Goal: Information Seeking & Learning: Learn about a topic

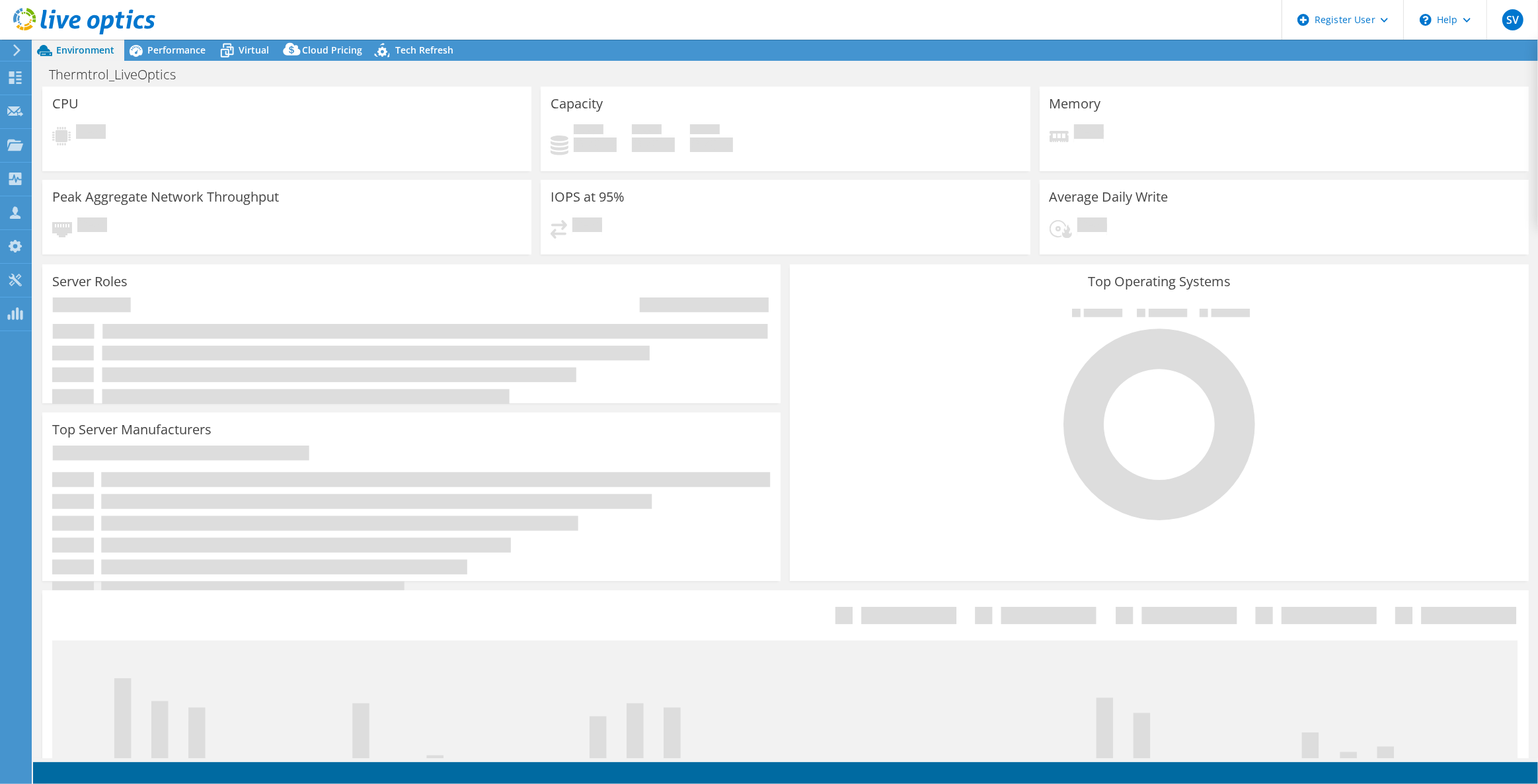
select select "USEast"
select select "USD"
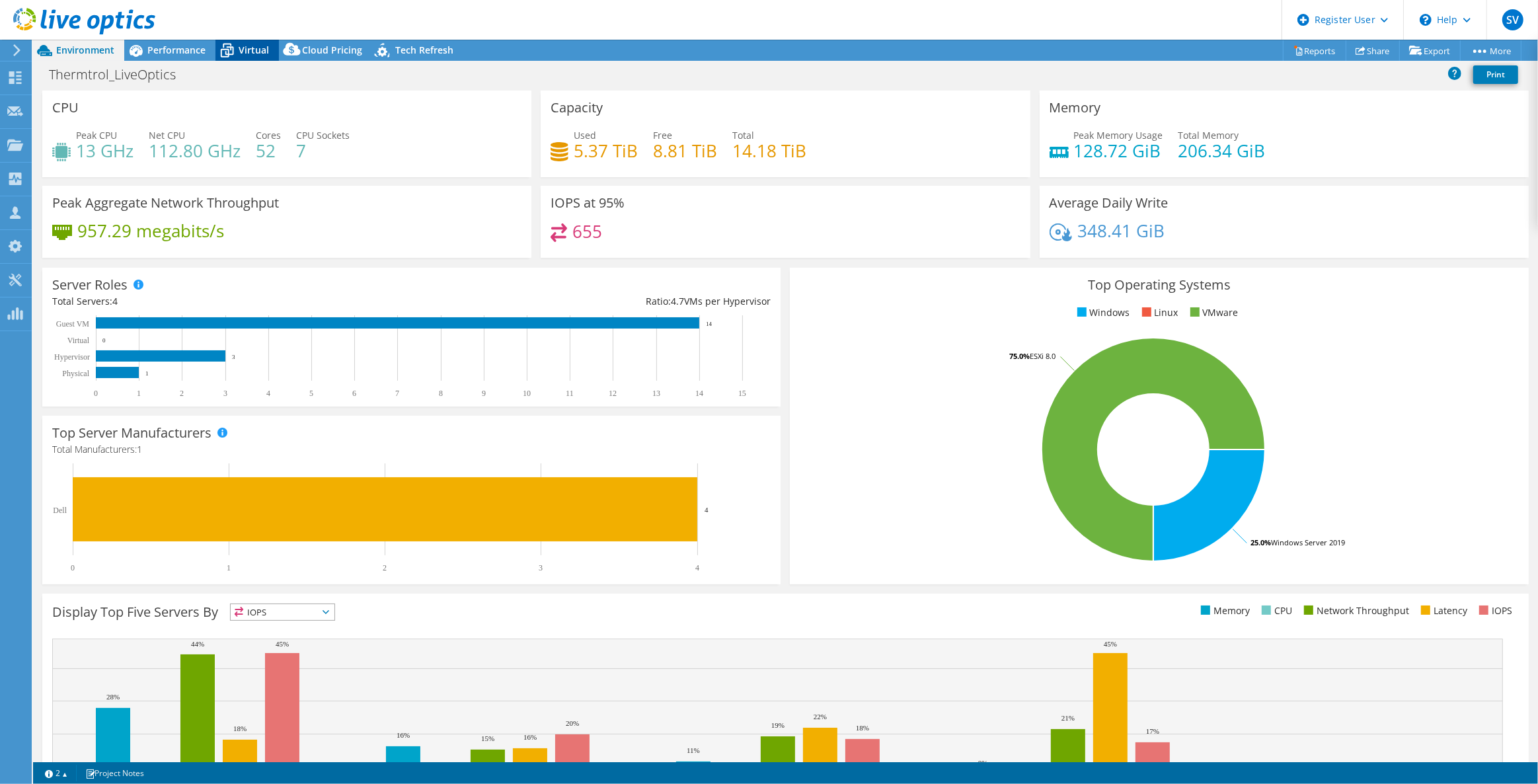
click at [245, 49] on span "Virtual" at bounding box center [254, 49] width 31 height 13
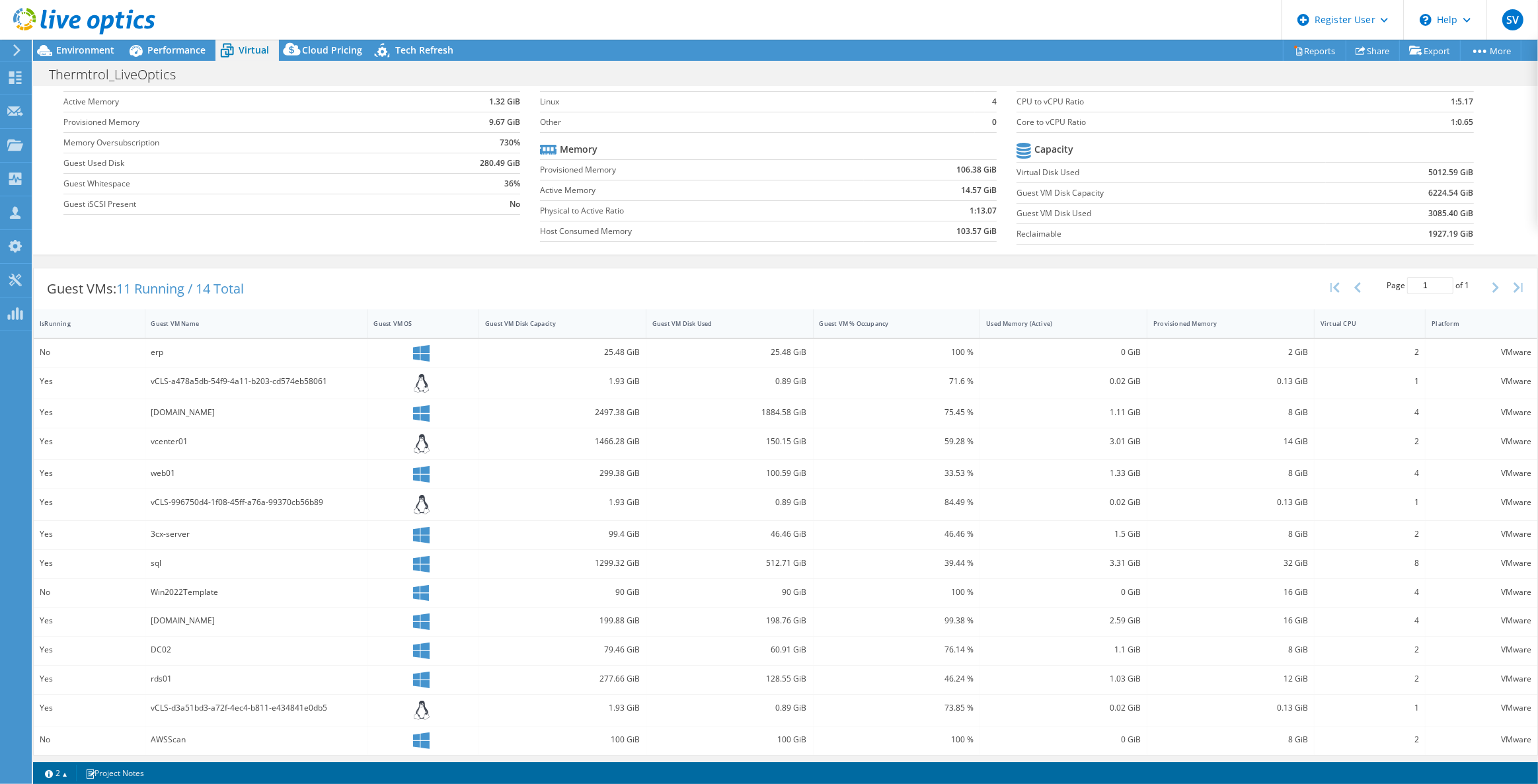
scroll to position [79, 0]
click at [600, 316] on div "Guest VM Disk Capacity" at bounding box center [554, 322] width 151 height 21
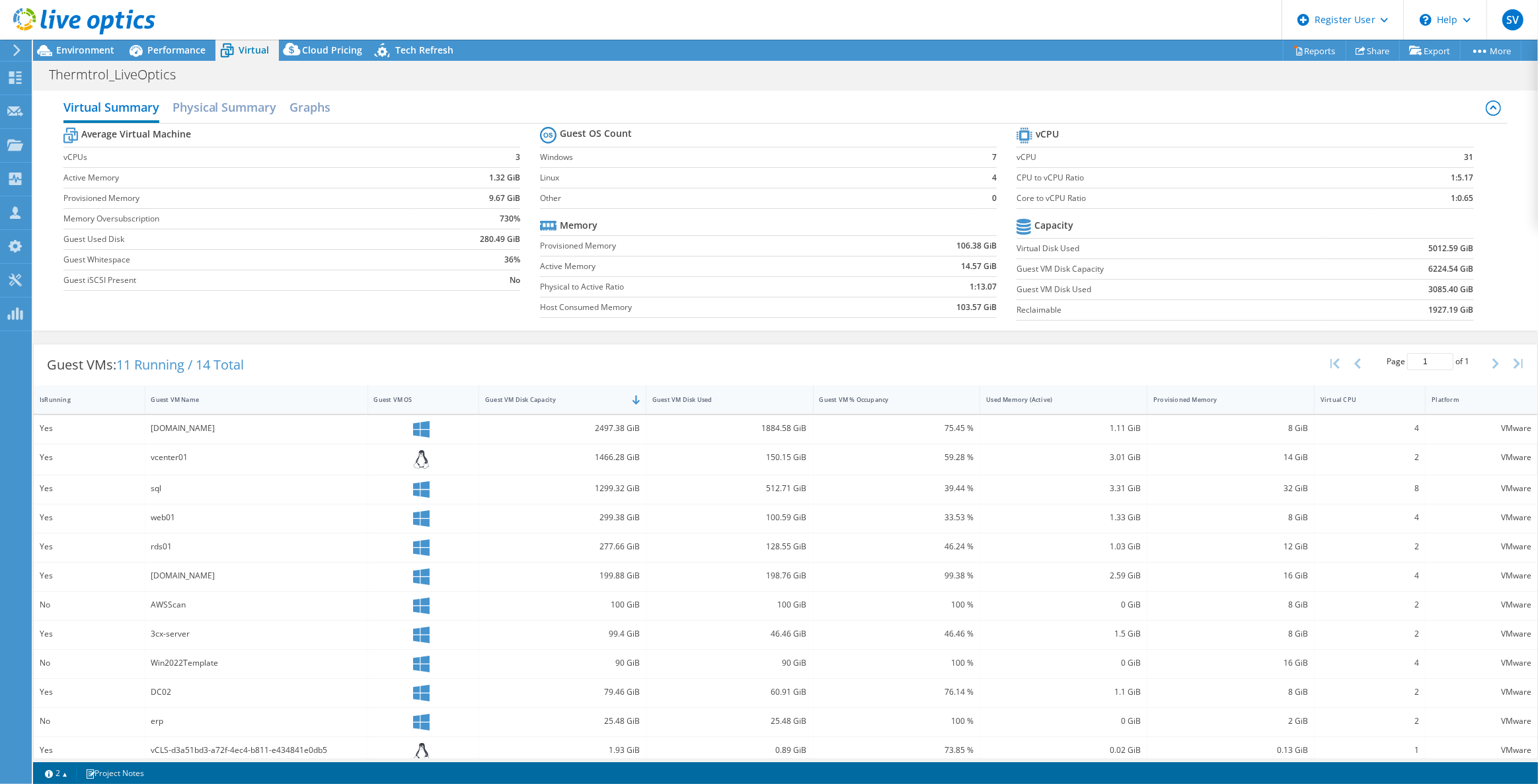
scroll to position [0, 0]
drag, startPoint x: 162, startPoint y: 430, endPoint x: 153, endPoint y: 430, distance: 9.0
click at [153, 430] on div "[DOMAIN_NAME]" at bounding box center [256, 431] width 210 height 15
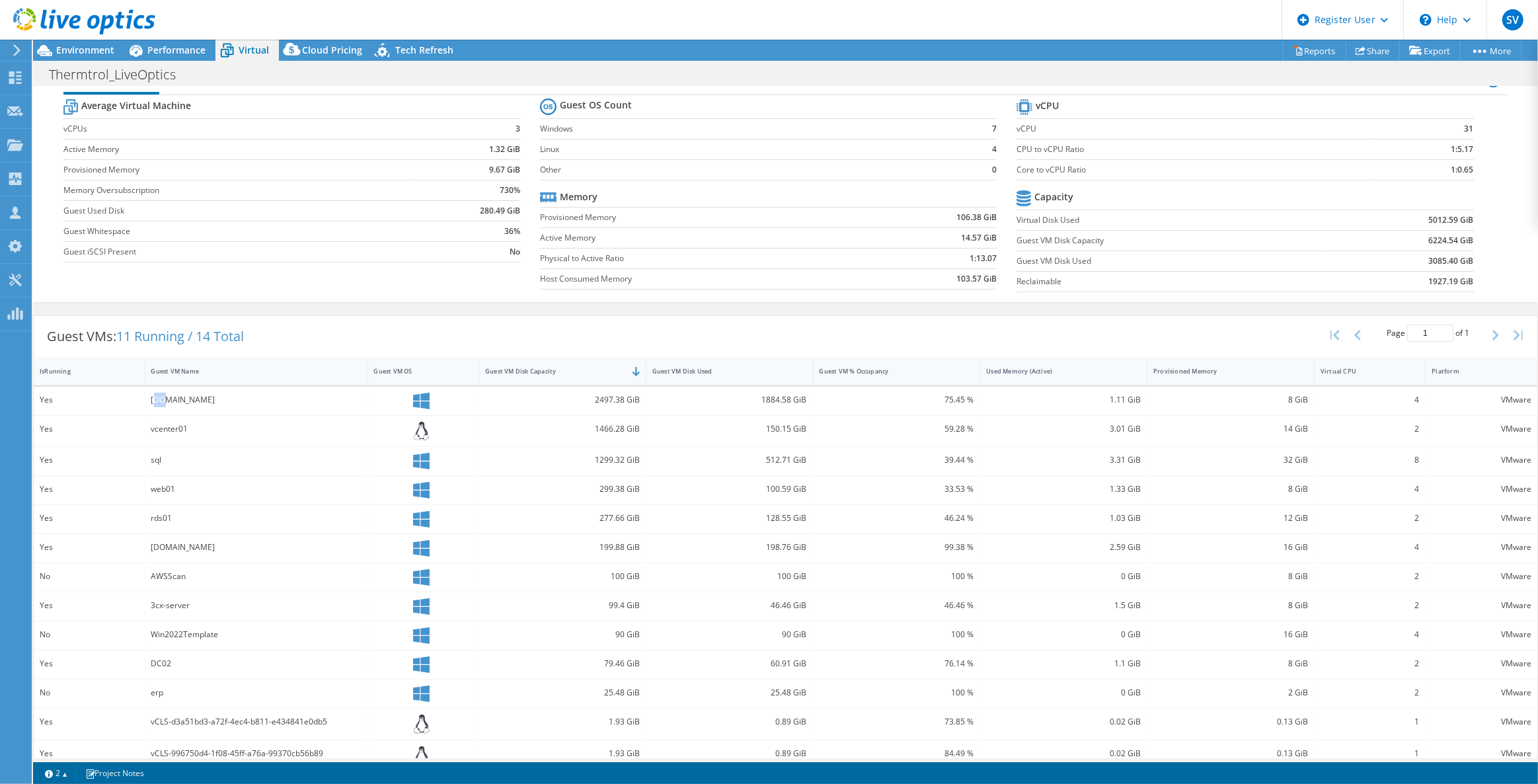
scroll to position [79, 0]
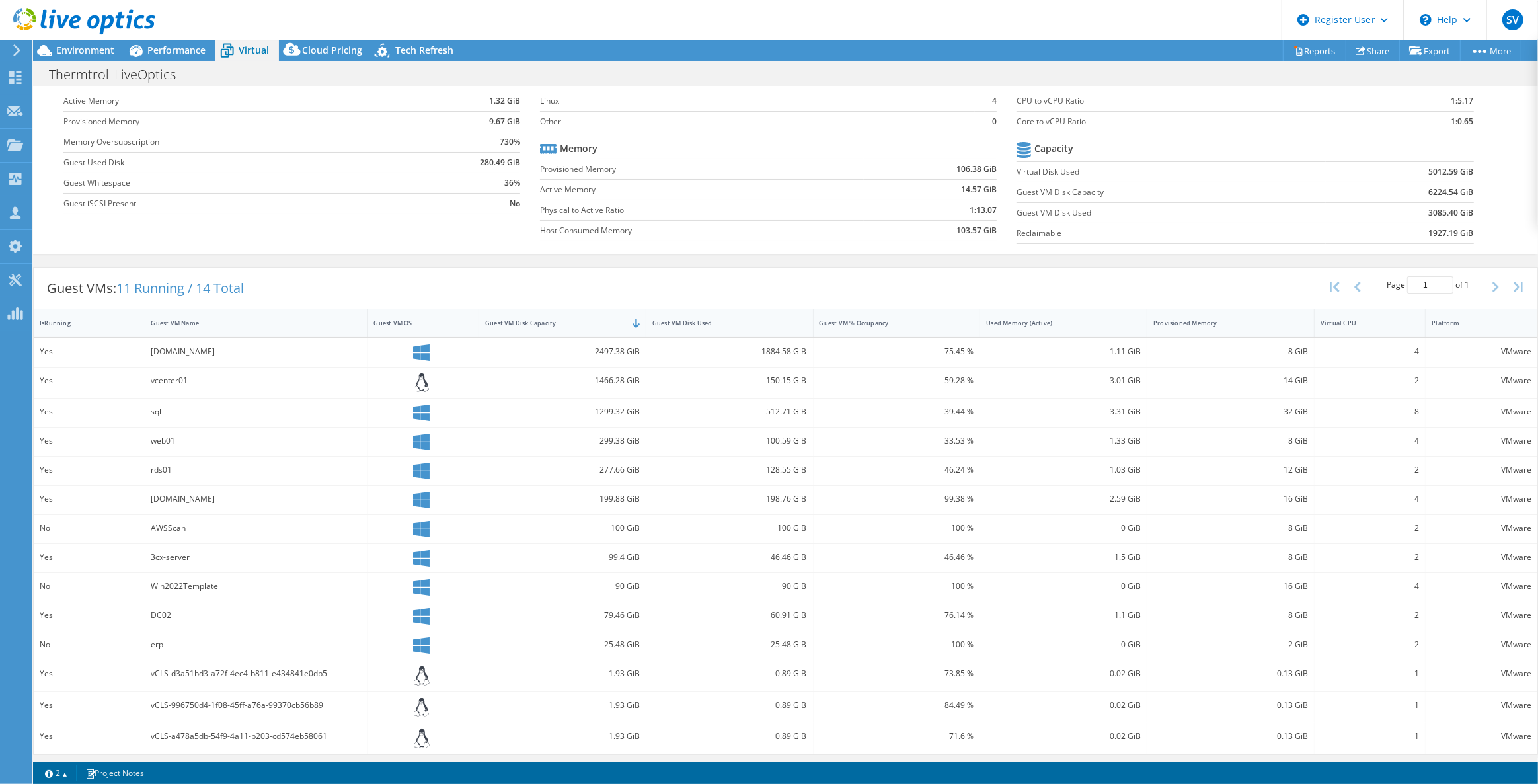
click at [436, 262] on div "Guest VMs: 11 Running / 14 Total Page 1 of 1 5 rows 10 rows 20 rows 25 rows 50 …" at bounding box center [786, 511] width 1505 height 501
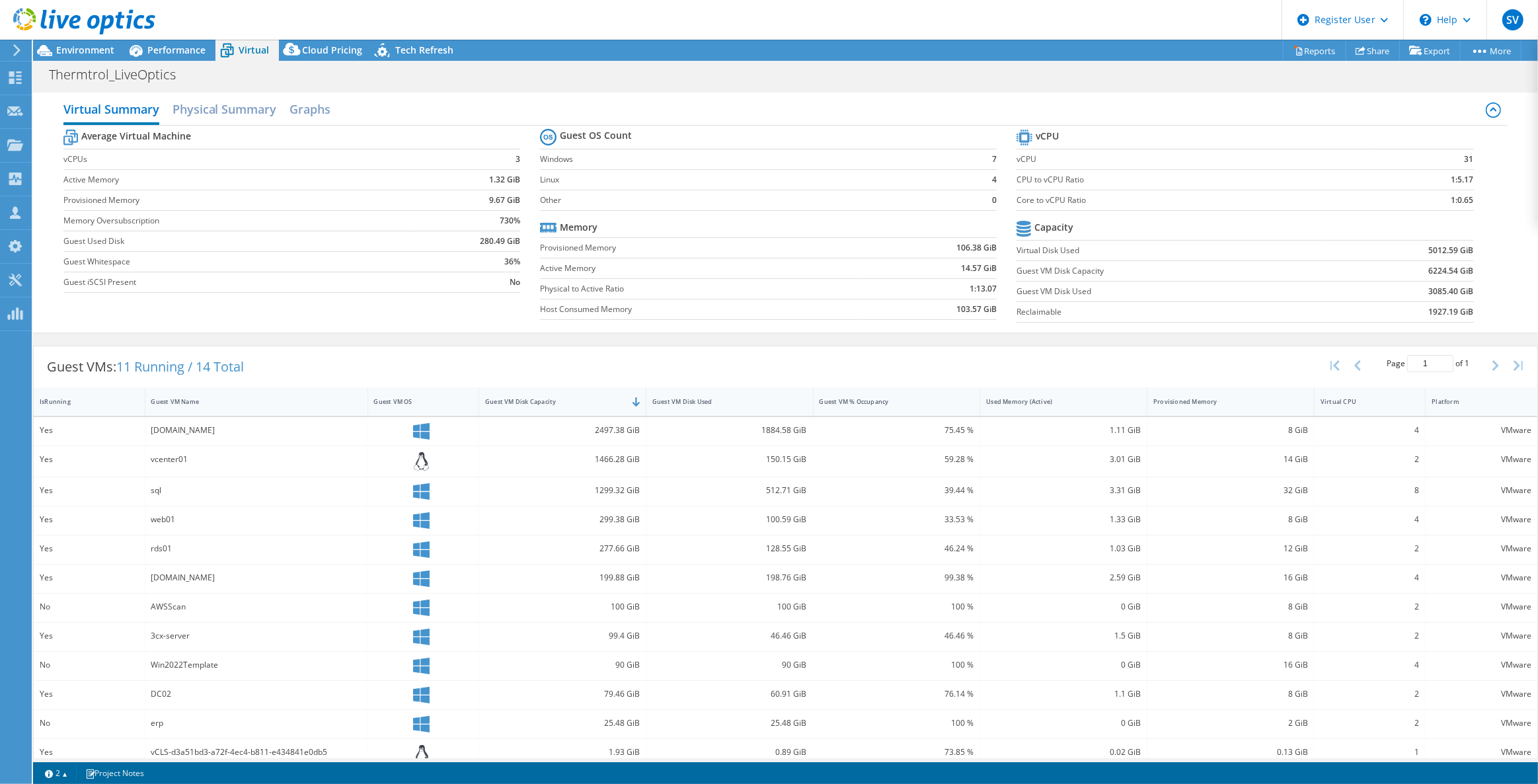
scroll to position [0, 0]
click at [617, 72] on div "Thermtrol_LiveOptics Print" at bounding box center [786, 74] width 1505 height 25
click at [87, 48] on span "Environment" at bounding box center [85, 49] width 58 height 13
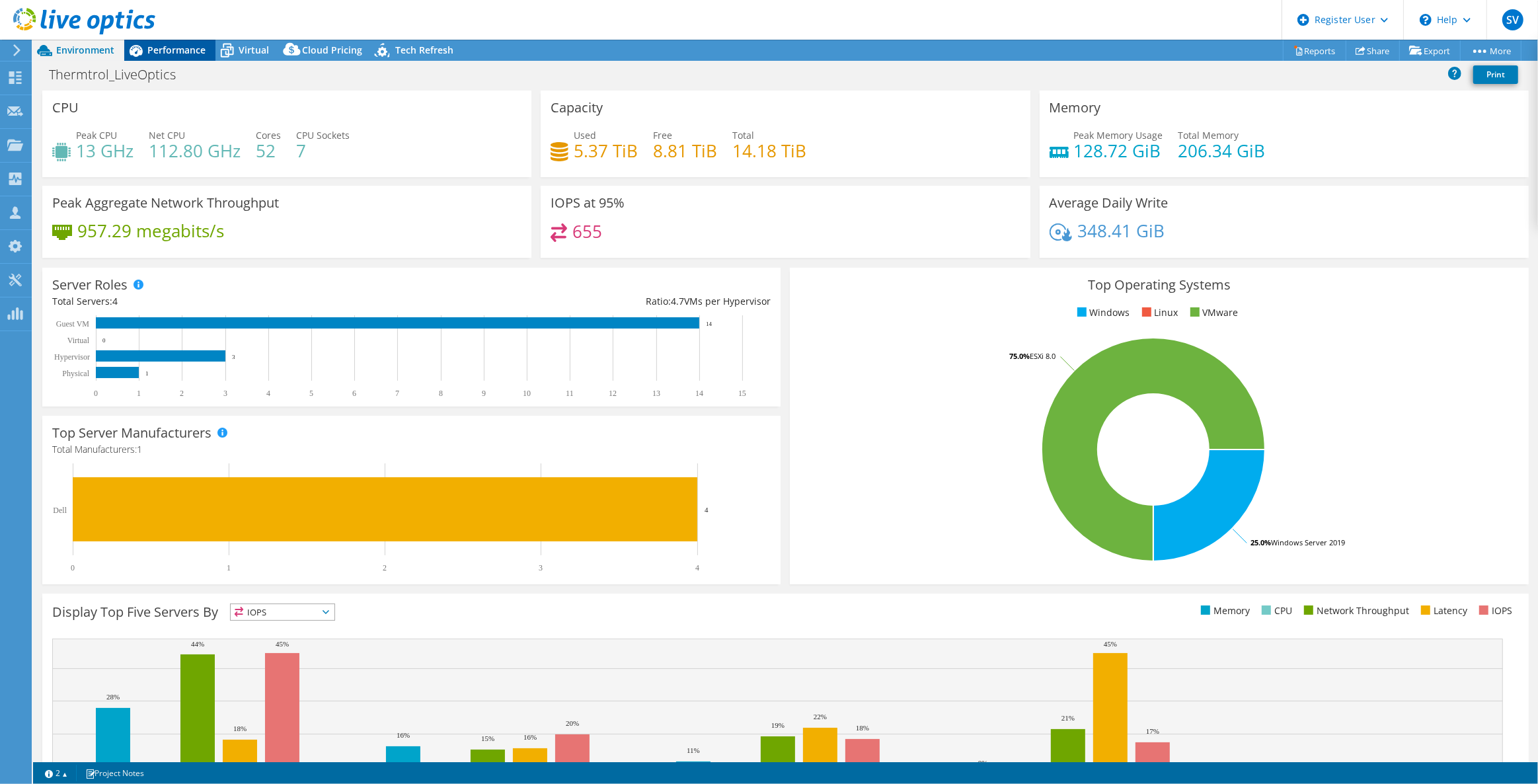
click at [161, 45] on span "Performance" at bounding box center [176, 49] width 58 height 13
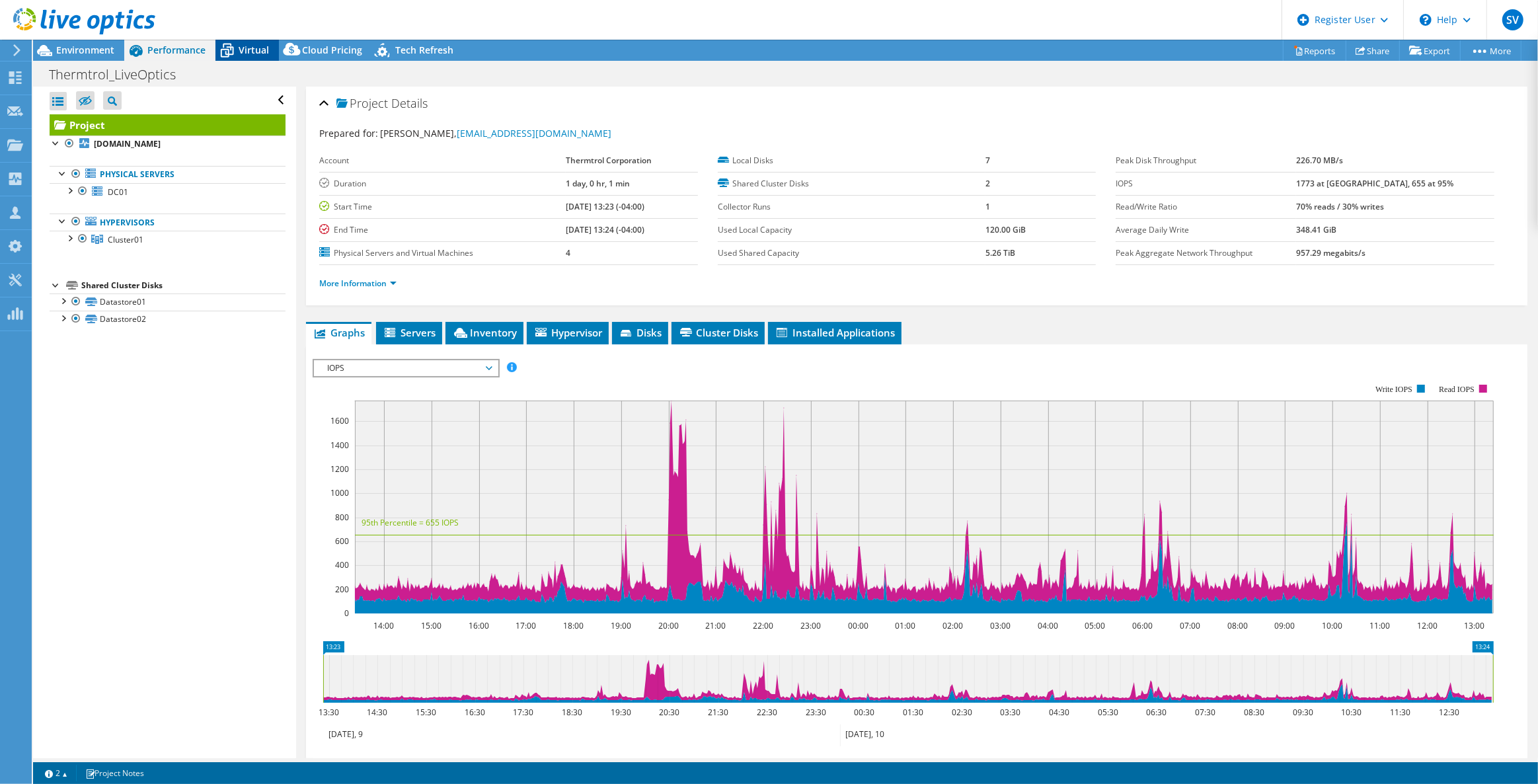
drag, startPoint x: 256, startPoint y: 46, endPoint x: 256, endPoint y: 53, distance: 7.0
click at [256, 46] on span "Virtual" at bounding box center [254, 49] width 31 height 13
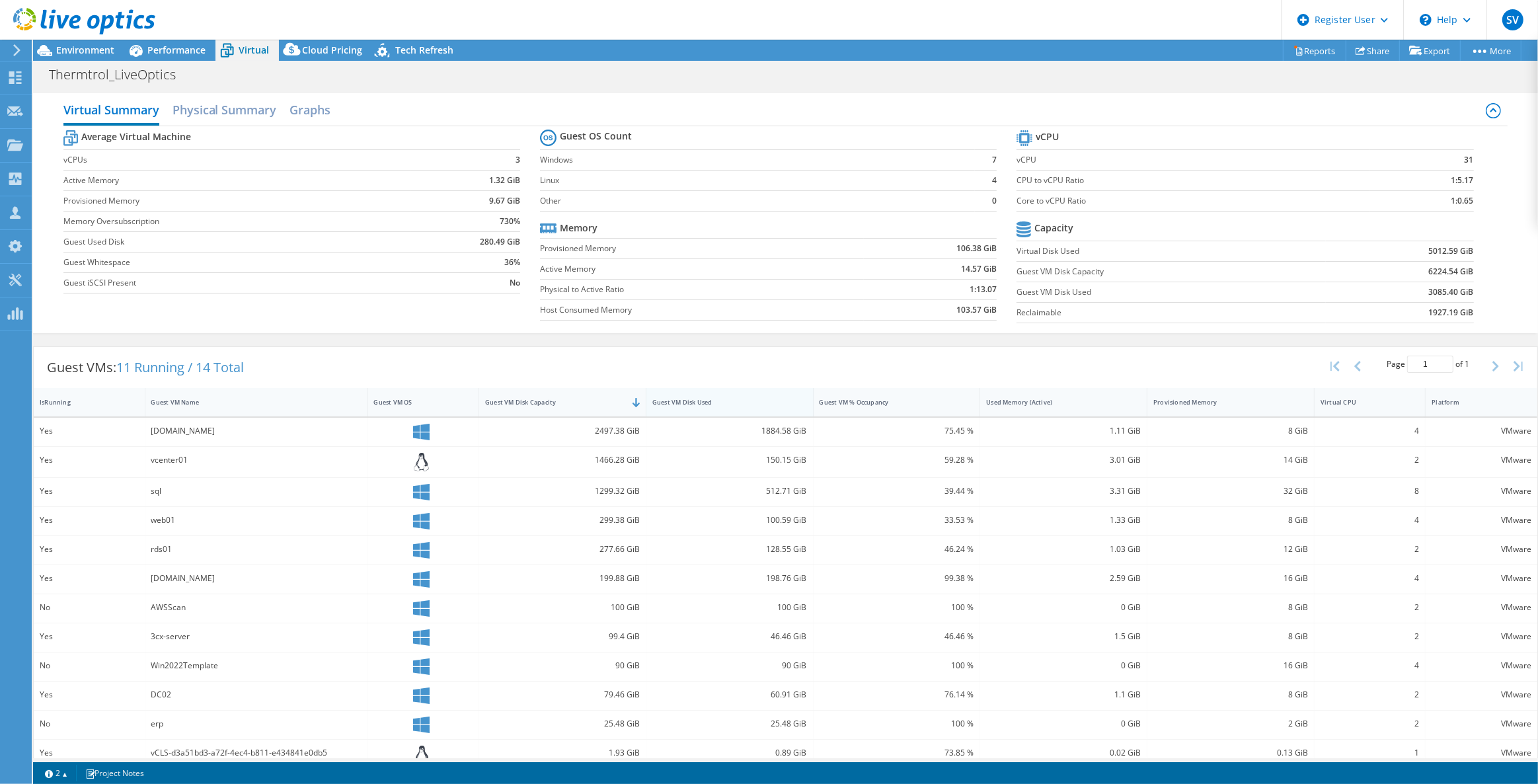
click at [683, 398] on div "Guest VM Disk Used" at bounding box center [721, 401] width 139 height 9
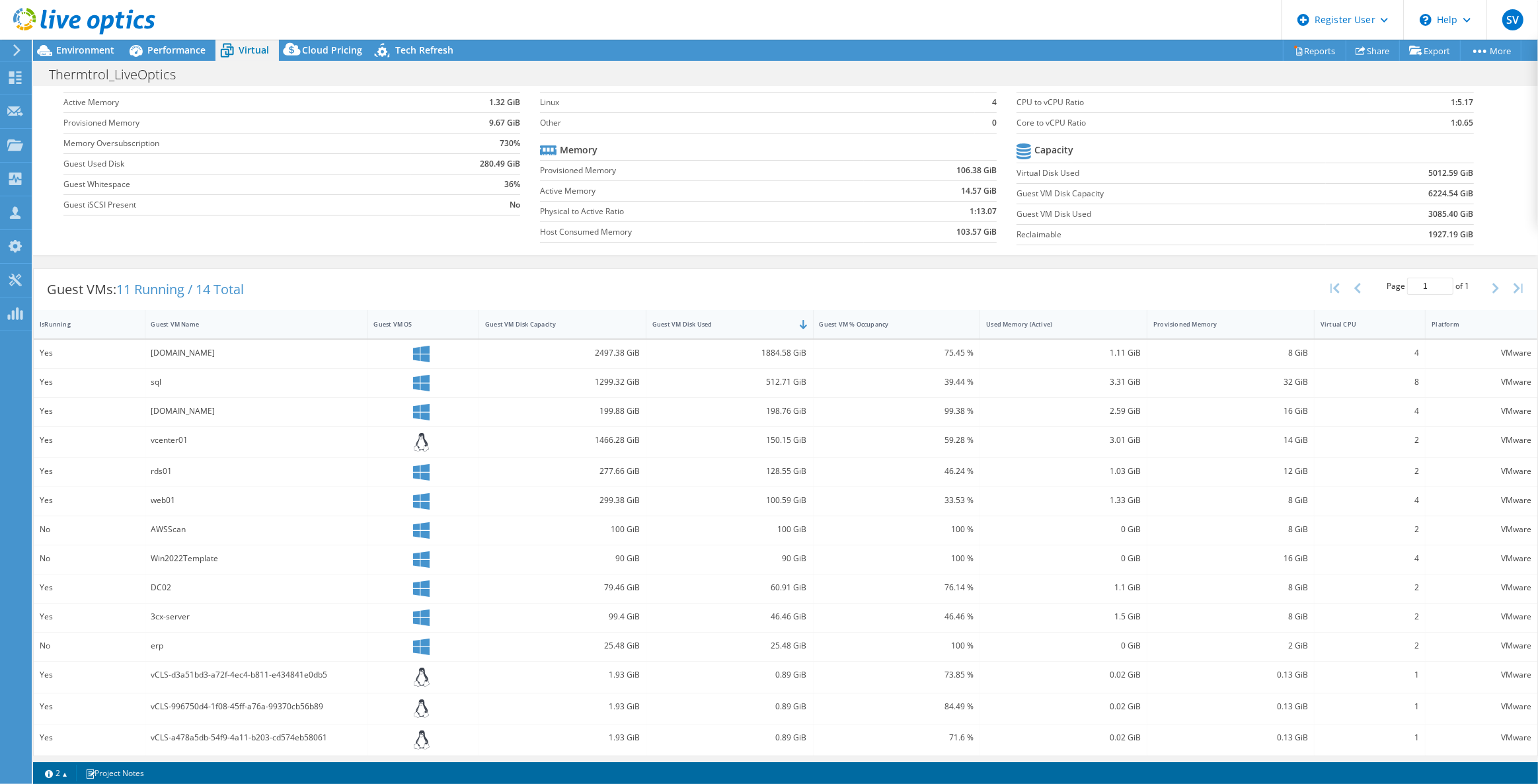
scroll to position [79, 0]
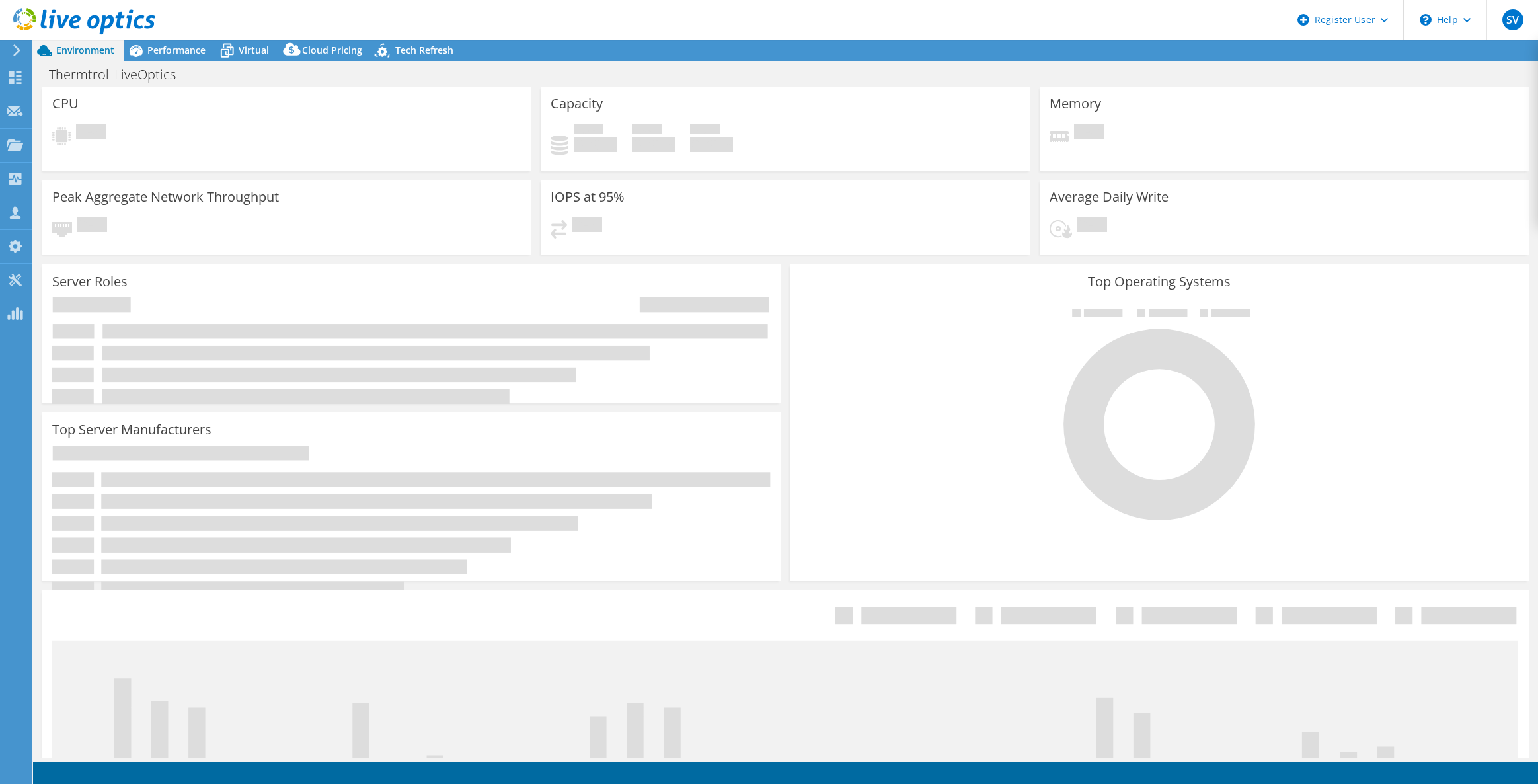
select select "USEast"
select select "USD"
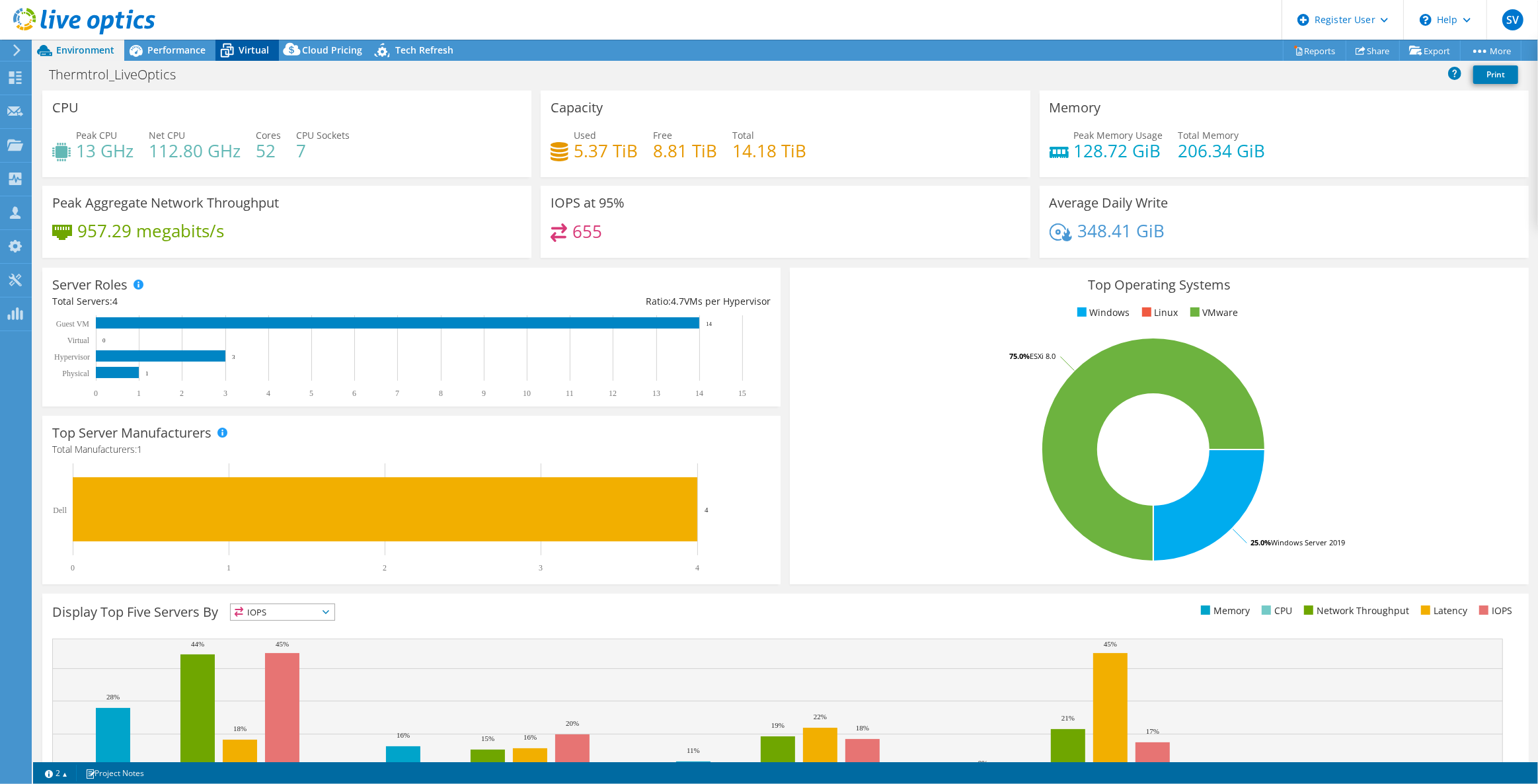
click at [239, 42] on div "Virtual" at bounding box center [247, 49] width 63 height 21
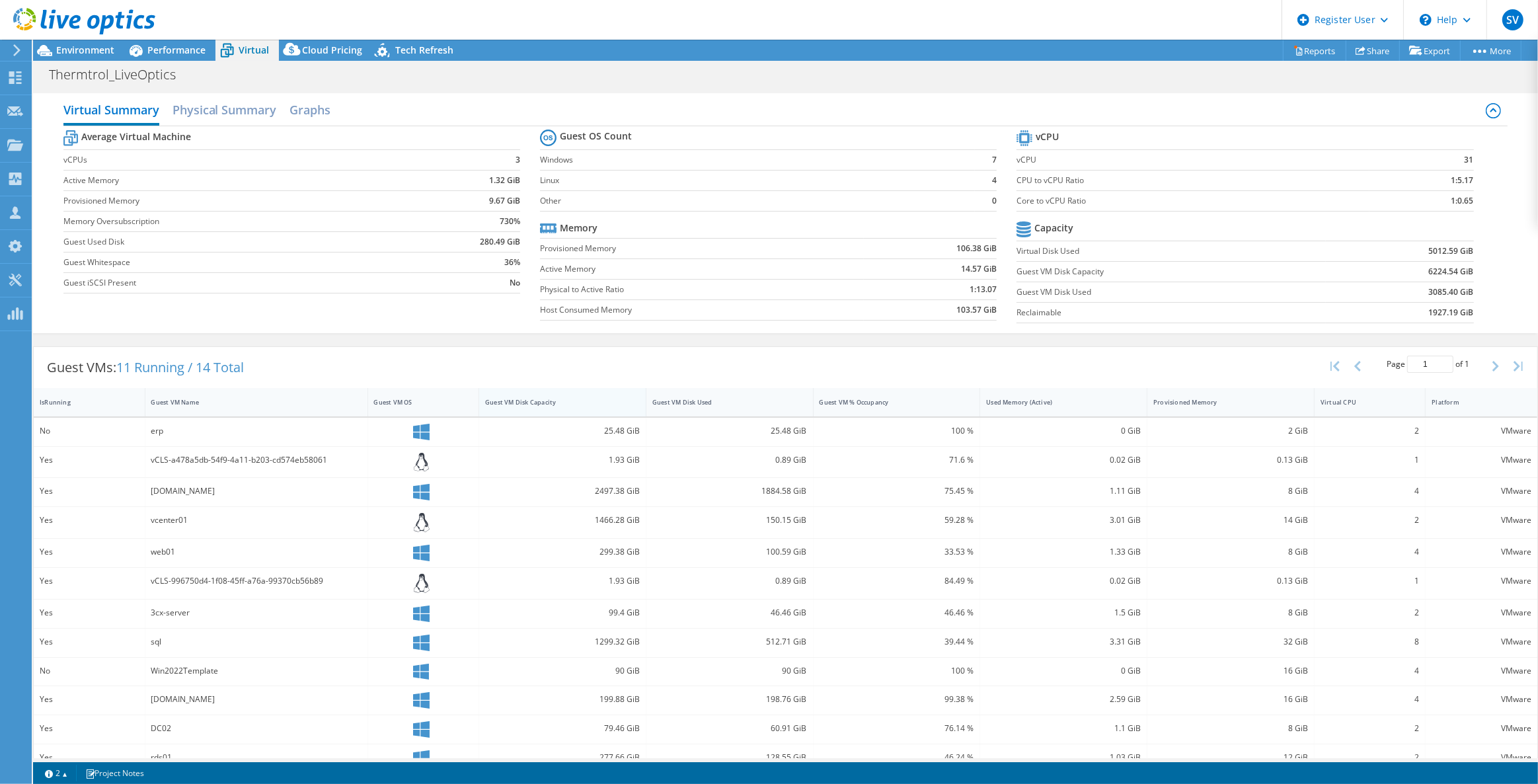
click at [580, 395] on div "Guest VM Disk Capacity" at bounding box center [554, 401] width 151 height 21
drag, startPoint x: 1422, startPoint y: 245, endPoint x: 1462, endPoint y: 248, distance: 40.1
click at [1462, 248] on b "5012.59 GiB" at bounding box center [1452, 250] width 45 height 13
click at [1481, 283] on section "vCPU vCPU 31 CPU to vCPU Ratio 1:5.17 Core to vCPU Ratio 1:0.65 Capacity Virtua…" at bounding box center [1255, 229] width 476 height 203
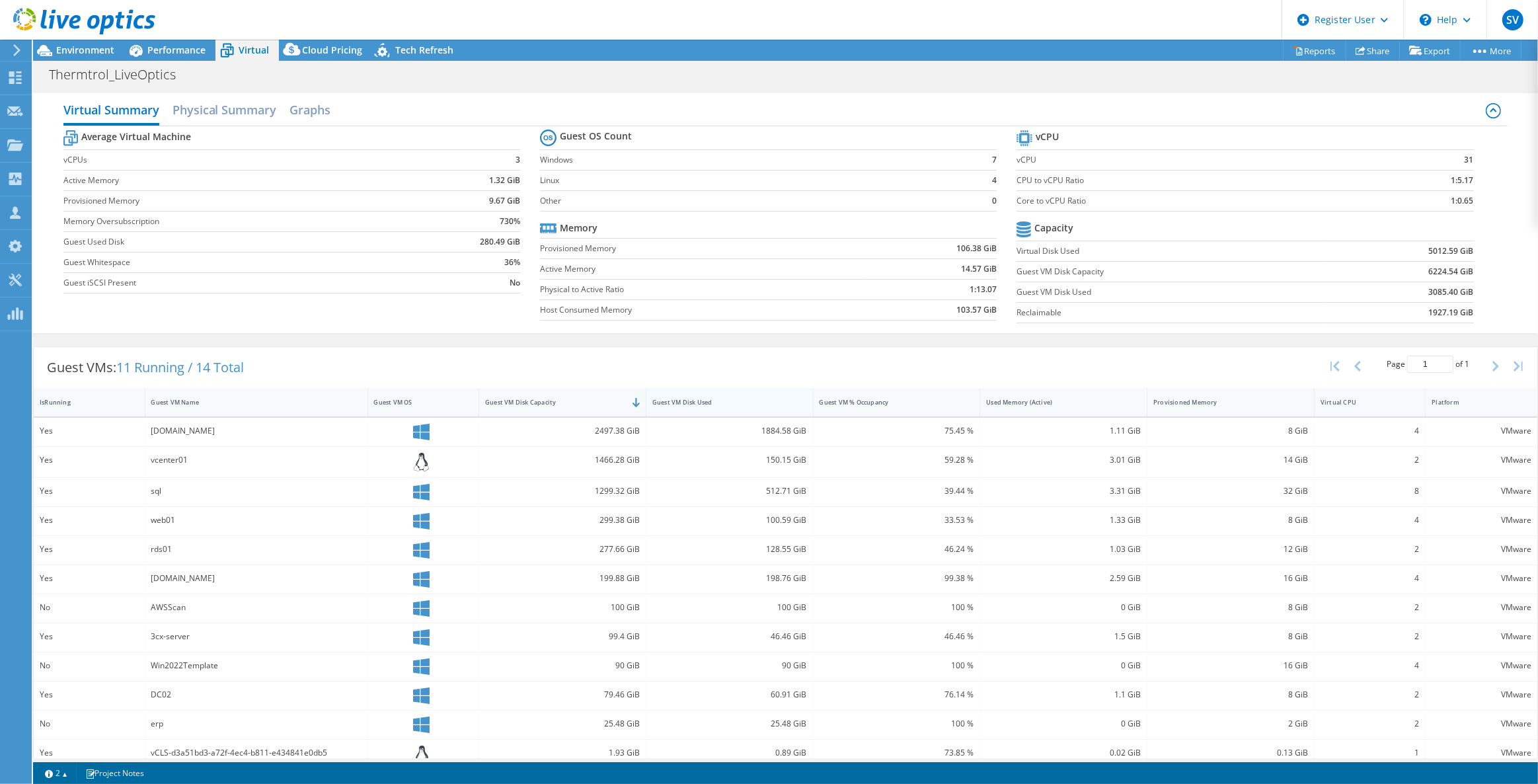
click at [760, 388] on div "Guest VM Disk Used" at bounding box center [730, 401] width 168 height 29
click at [759, 397] on div "Guest VM Disk Used" at bounding box center [721, 401] width 139 height 9
